Goal: Task Accomplishment & Management: Use online tool/utility

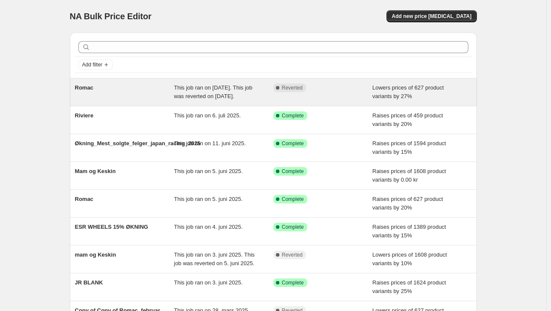
click at [264, 91] on div "This job ran on [DATE]. This job was reverted on [DATE]." at bounding box center [223, 91] width 99 height 17
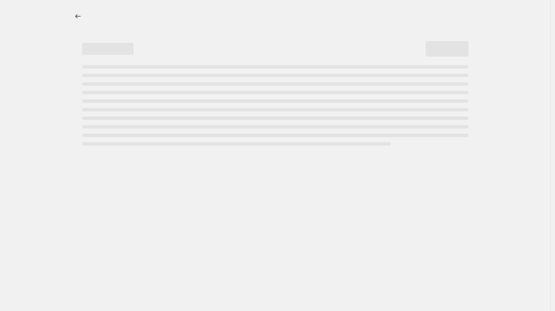
select select "percentage"
select select "no_change"
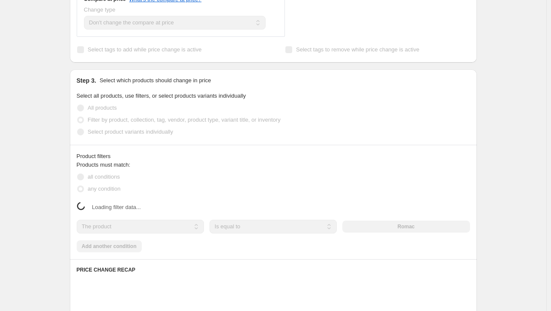
scroll to position [428, 0]
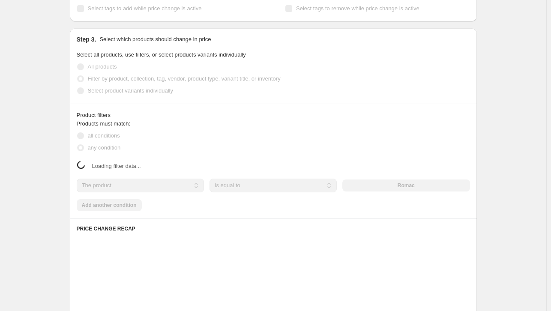
select select "vendor"
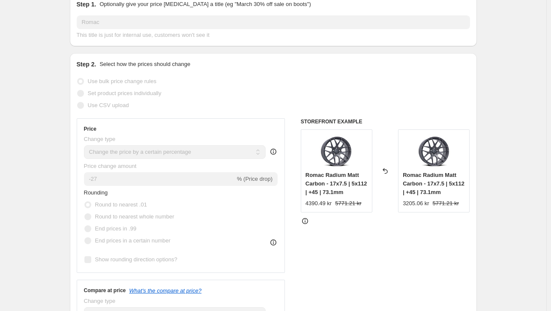
scroll to position [0, 0]
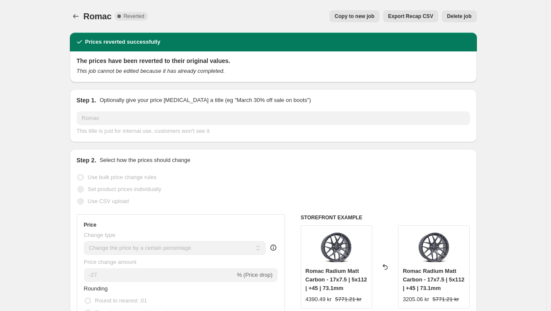
click at [362, 15] on span "Copy to new job" at bounding box center [354, 16] width 40 height 7
select select "percentage"
select select "no_change"
select select "vendor"
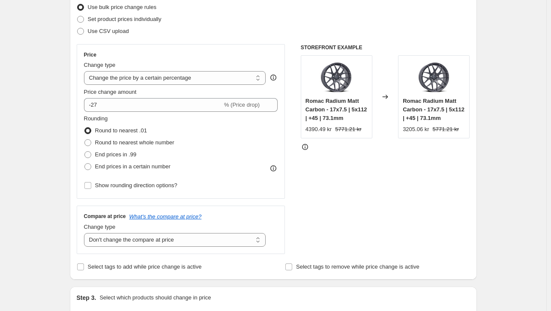
scroll to position [86, 0]
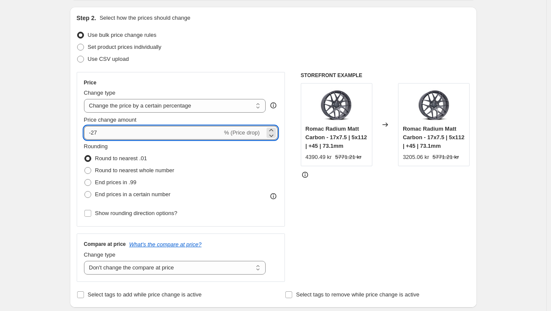
drag, startPoint x: 111, startPoint y: 131, endPoint x: 92, endPoint y: 133, distance: 19.0
click at [92, 133] on input "-27" at bounding box center [153, 133] width 138 height 14
click at [303, 158] on div "Romac Radium Matt Carbon - 17x7.5 | 5x112 | +45 | 73.1mm 4390.49 kr 5771.21 kr" at bounding box center [336, 124] width 71 height 83
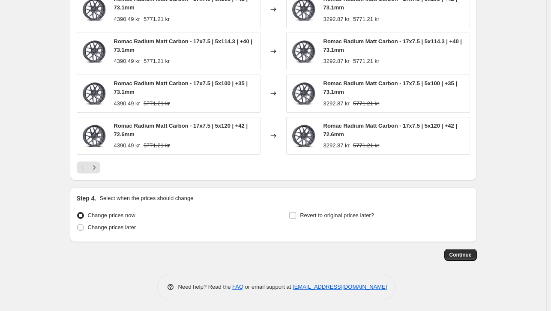
scroll to position [654, 0]
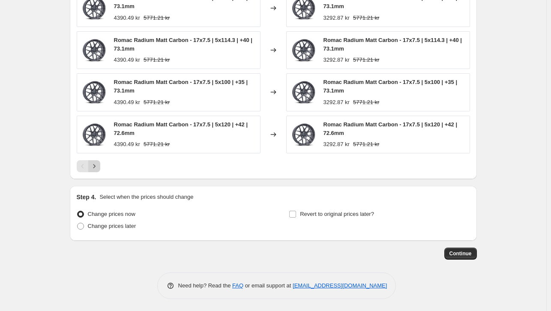
click at [100, 166] on button "Next" at bounding box center [94, 166] width 12 height 12
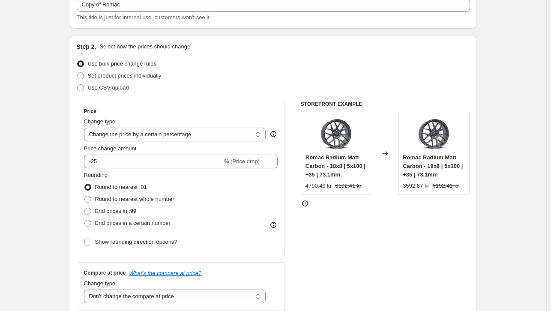
scroll to position [55, 0]
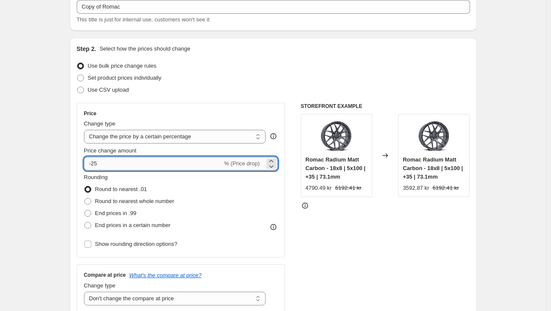
drag, startPoint x: 110, startPoint y: 161, endPoint x: 95, endPoint y: 158, distance: 15.6
click at [95, 158] on input "-25" at bounding box center [153, 164] width 138 height 14
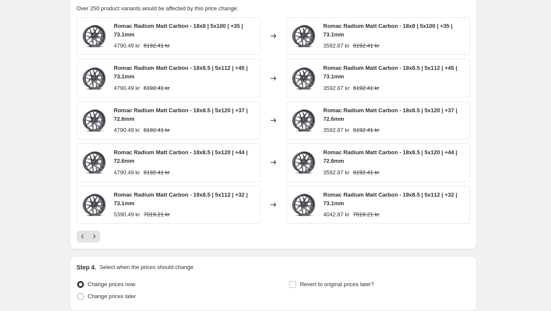
scroll to position [654, 0]
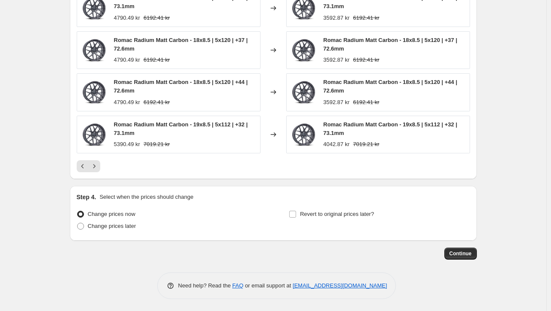
type input "-27"
click at [262, 165] on div at bounding box center [273, 166] width 393 height 12
click at [340, 212] on span "Revert to original prices later?" at bounding box center [337, 214] width 74 height 6
click at [296, 212] on input "Revert to original prices later?" at bounding box center [292, 214] width 7 height 7
checkbox input "true"
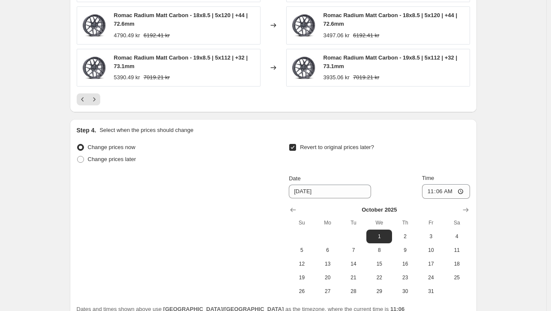
scroll to position [800, 0]
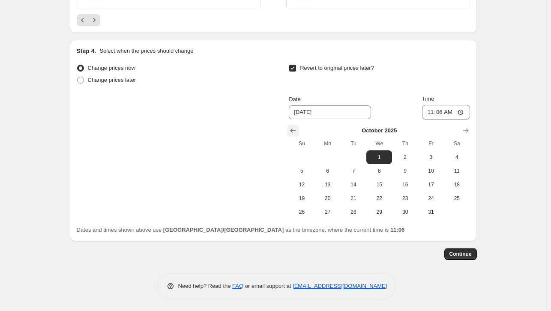
click at [293, 130] on icon "Show previous month, September 2025" at bounding box center [293, 130] width 6 height 4
click at [465, 130] on icon "Show next month, October 2025" at bounding box center [465, 130] width 6 height 4
click at [461, 173] on span "11" at bounding box center [456, 170] width 19 height 7
click at [301, 178] on button "12" at bounding box center [302, 185] width 26 height 14
type input "[DATE]"
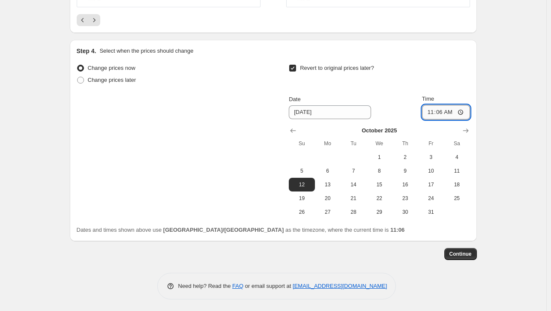
click at [443, 114] on input "11:06" at bounding box center [446, 112] width 48 height 15
click at [454, 113] on input "23:59" at bounding box center [446, 112] width 48 height 15
type input "23:59"
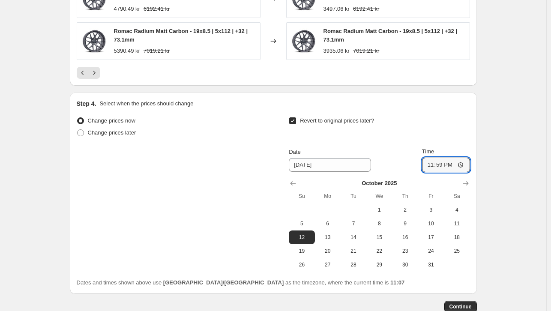
scroll to position [543, 0]
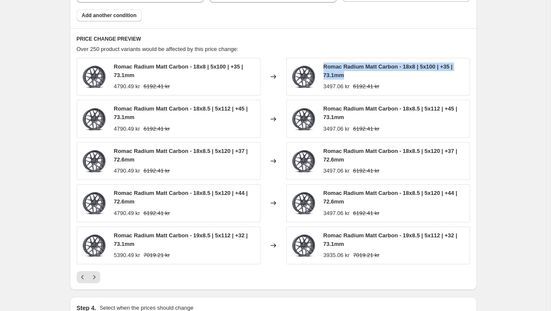
drag, startPoint x: 349, startPoint y: 75, endPoint x: 326, endPoint y: 69, distance: 23.8
click at [326, 69] on div "Romac Radium Matt Carbon - 18x8 | 5x100 | +35 | 73.1mm" at bounding box center [394, 70] width 142 height 17
copy span "Romac Radium Matt Carbon - 18x8 | 5x100 | +35 | 73.1mm"
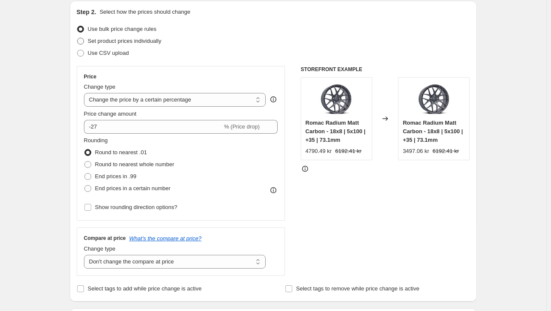
scroll to position [30, 0]
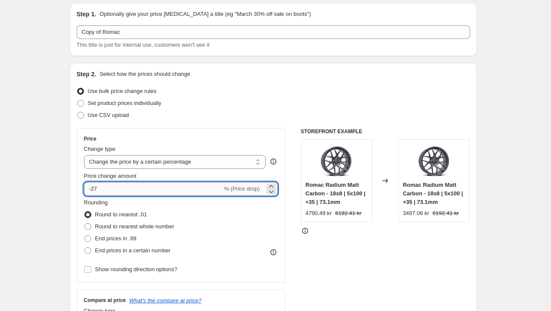
drag, startPoint x: 121, startPoint y: 189, endPoint x: 93, endPoint y: 191, distance: 27.9
click at [93, 191] on input "-27" at bounding box center [153, 189] width 138 height 14
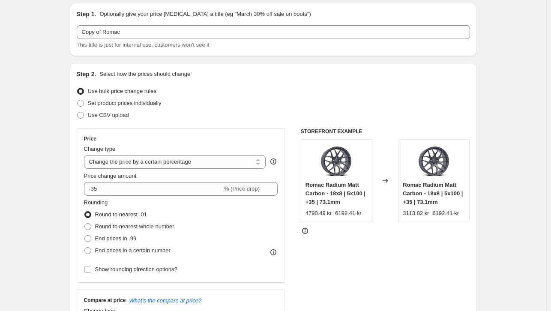
click at [429, 255] on div "STOREFRONT EXAMPLE Romac Radium Matt Carbon - 18x8 | 5x100 | +35 | 73.1mm 4790.…" at bounding box center [385, 233] width 169 height 210
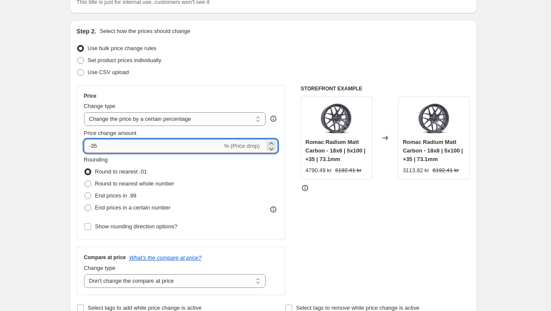
drag, startPoint x: 104, startPoint y: 142, endPoint x: 93, endPoint y: 144, distance: 11.3
click at [93, 144] on input "-35" at bounding box center [153, 146] width 138 height 14
click at [464, 214] on div "STOREFRONT EXAMPLE Romac Radium Matt Carbon - 18x8 | 5x100 | +35 | 73.1mm 4790.…" at bounding box center [385, 190] width 169 height 210
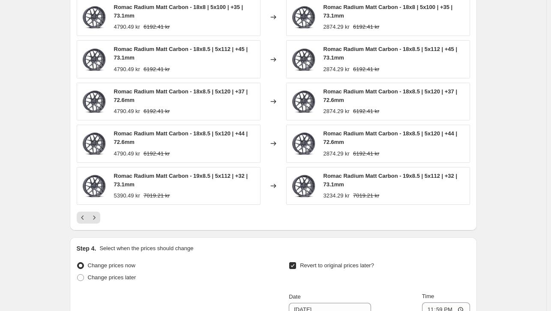
scroll to position [714, 0]
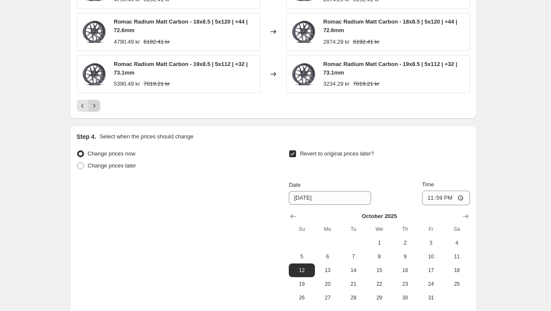
click at [98, 107] on icon "Next" at bounding box center [94, 105] width 9 height 9
click at [98, 108] on icon "Next" at bounding box center [94, 105] width 9 height 9
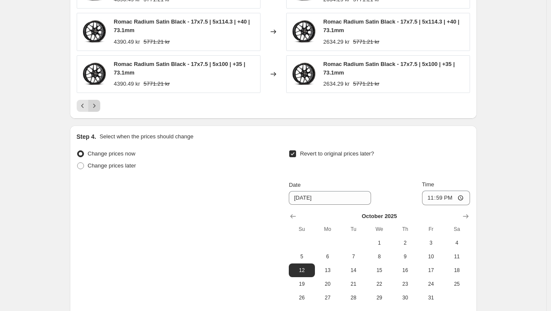
click at [98, 108] on icon "Next" at bounding box center [94, 105] width 9 height 9
click at [92, 103] on icon "Next" at bounding box center [94, 105] width 9 height 9
click at [102, 105] on div at bounding box center [273, 106] width 393 height 12
click at [98, 104] on icon "Next" at bounding box center [94, 105] width 9 height 9
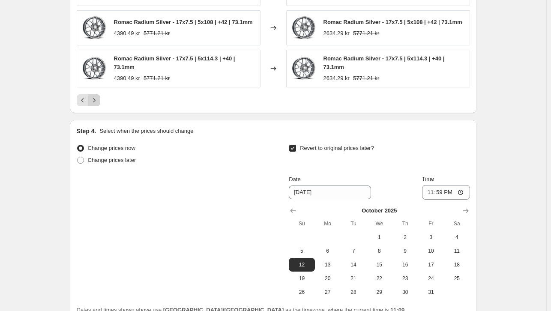
click at [99, 104] on button "Next" at bounding box center [94, 100] width 12 height 12
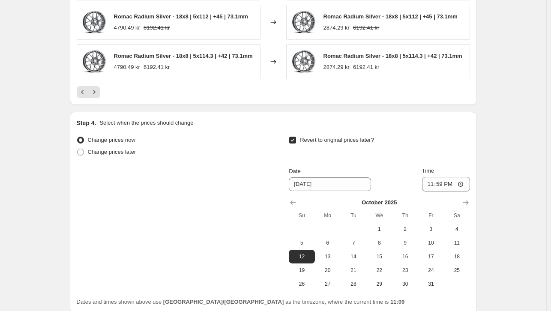
click at [103, 96] on div at bounding box center [273, 92] width 393 height 12
click at [98, 90] on icon "Next" at bounding box center [94, 92] width 9 height 9
click at [98, 92] on icon "Next" at bounding box center [94, 92] width 9 height 9
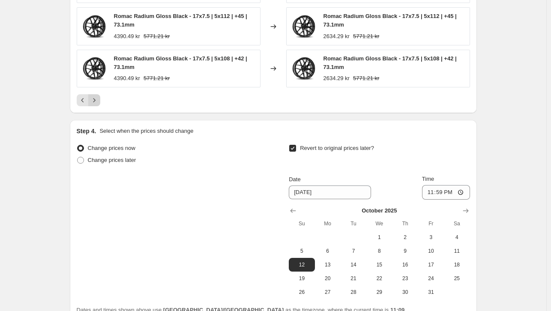
click at [97, 100] on icon "Next" at bounding box center [94, 100] width 9 height 9
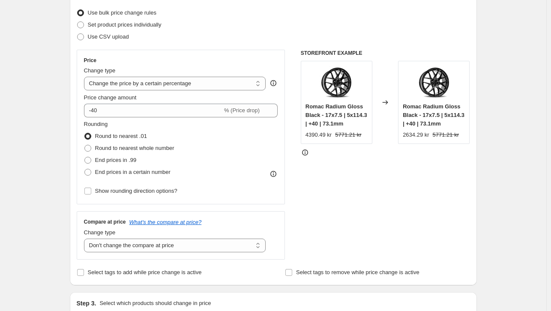
scroll to position [115, 0]
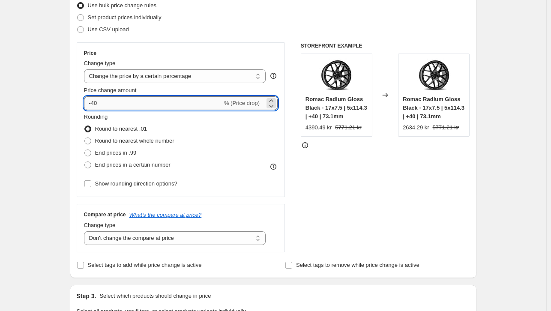
drag, startPoint x: 117, startPoint y: 100, endPoint x: 92, endPoint y: 102, distance: 25.4
click at [92, 102] on input "-40" at bounding box center [153, 103] width 138 height 14
type input "-35"
